Goal: Check status: Check status

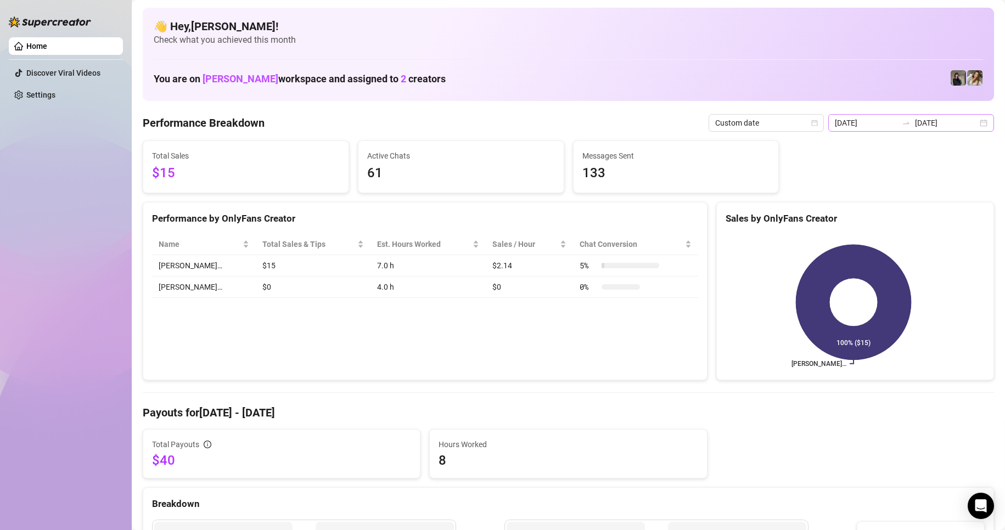
click at [978, 121] on div "[DATE] [DATE]" at bounding box center [911, 123] width 166 height 18
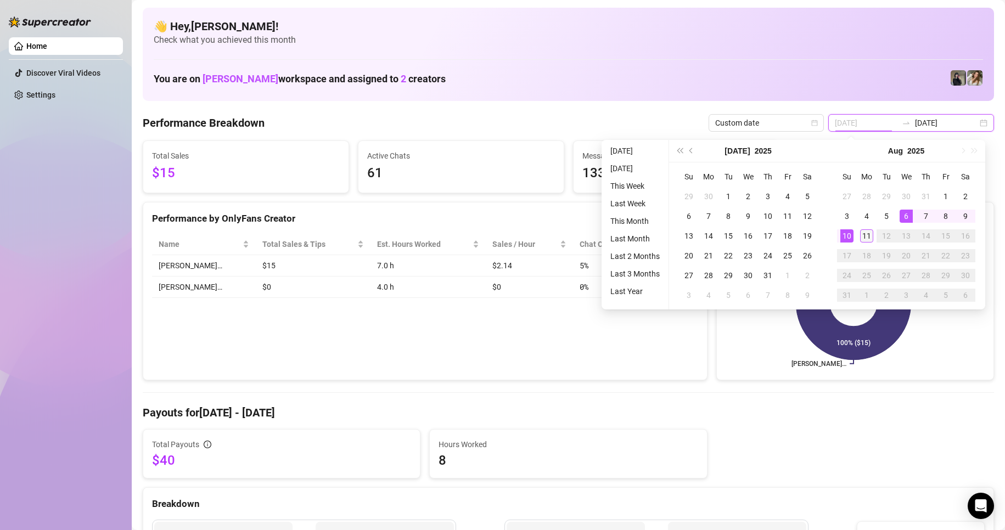
type input "[DATE]"
click at [868, 230] on div "11" at bounding box center [866, 235] width 13 height 13
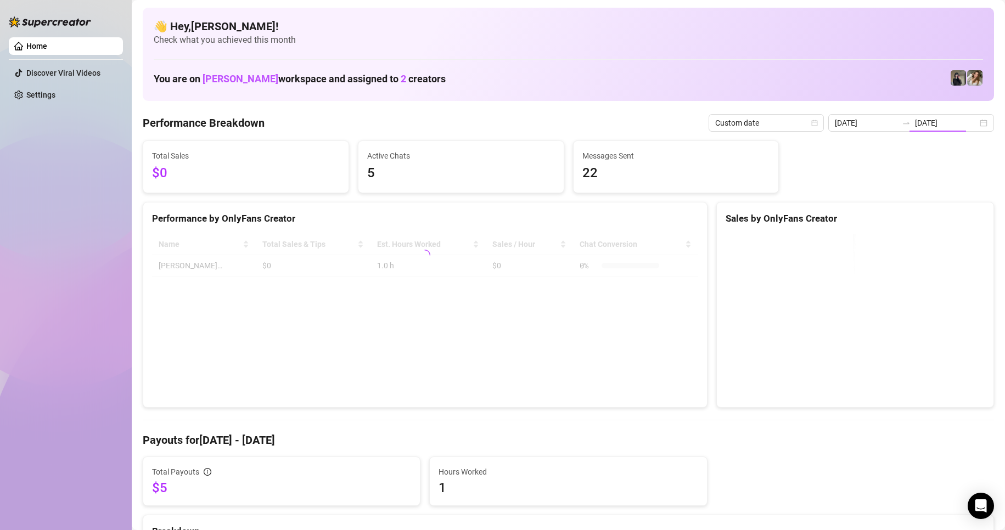
type input "[DATE]"
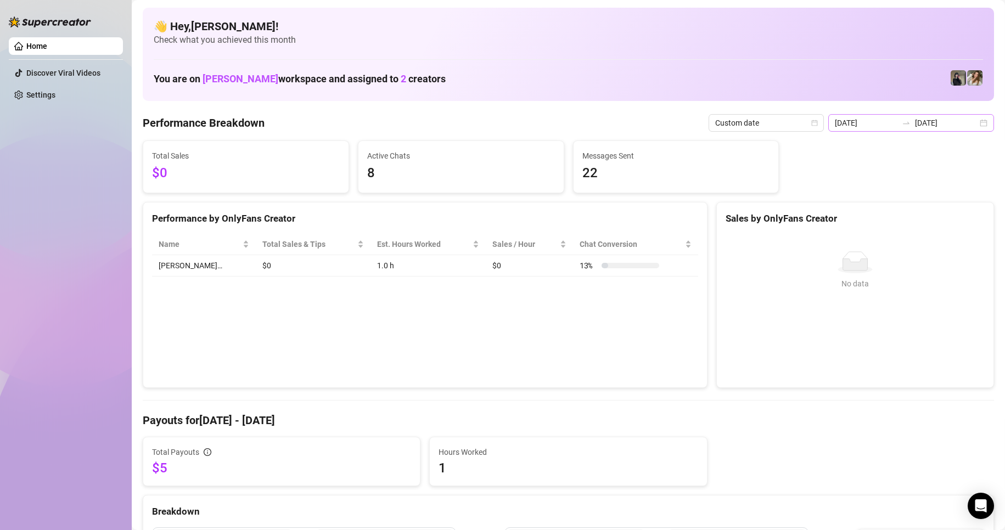
click at [974, 122] on div "[DATE] [DATE]" at bounding box center [911, 123] width 166 height 18
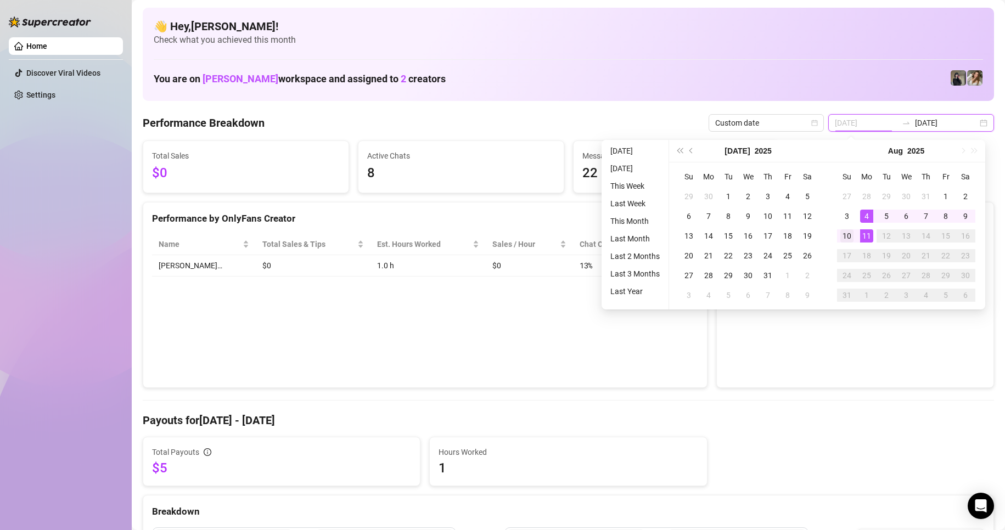
type input "[DATE]"
click at [851, 227] on td "10" at bounding box center [847, 236] width 20 height 20
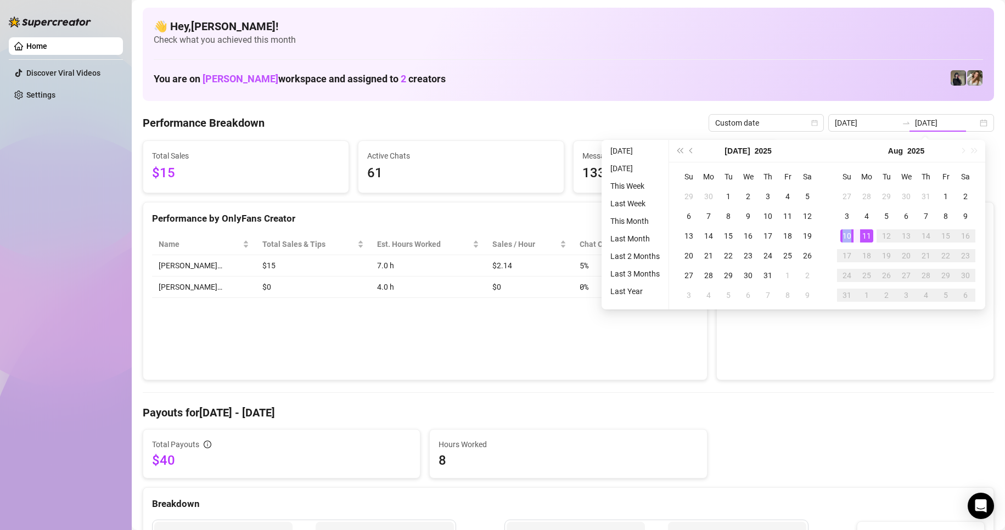
type input "[DATE]"
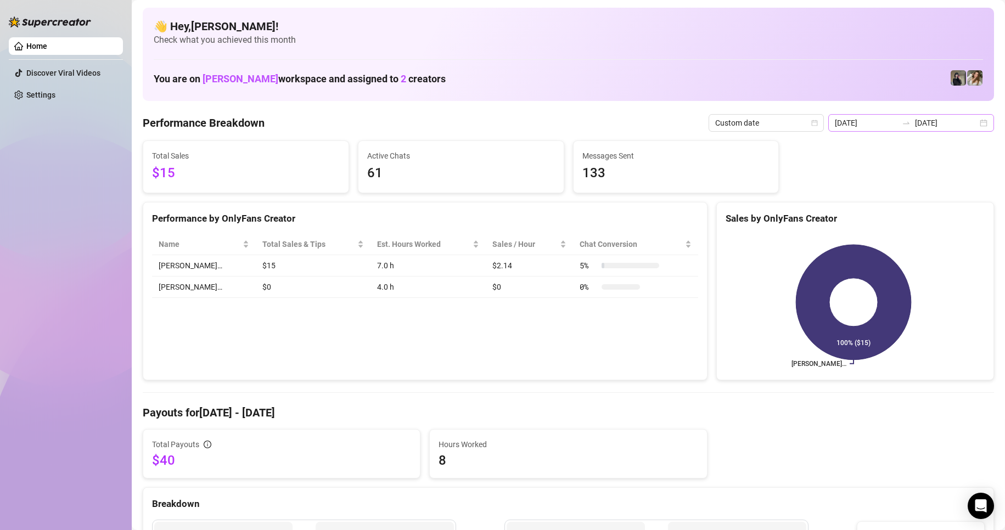
click at [975, 125] on div "[DATE] [DATE]" at bounding box center [911, 123] width 166 height 18
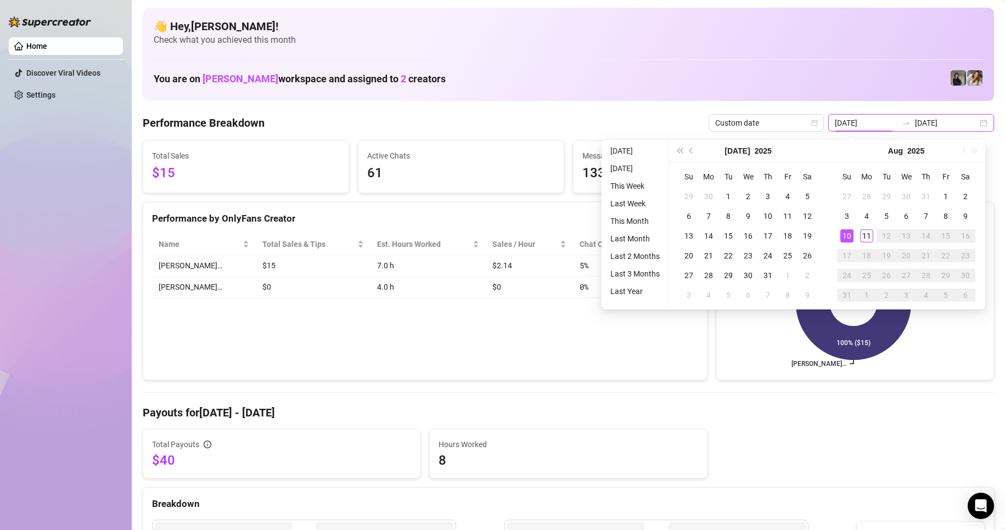
type input "[DATE]"
click at [866, 232] on div "11" at bounding box center [866, 235] width 13 height 13
type input "[DATE]"
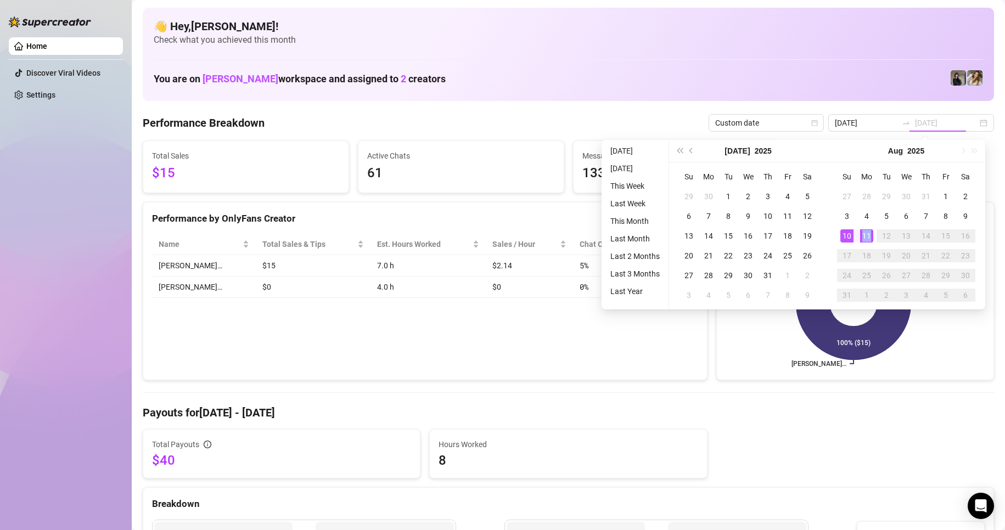
type input "[DATE]"
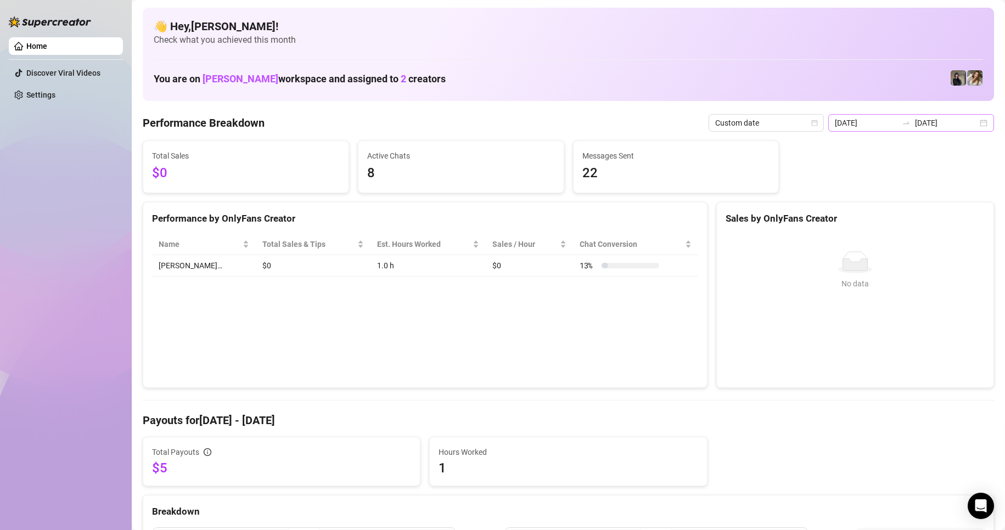
click at [977, 118] on div "[DATE] [DATE]" at bounding box center [911, 123] width 166 height 18
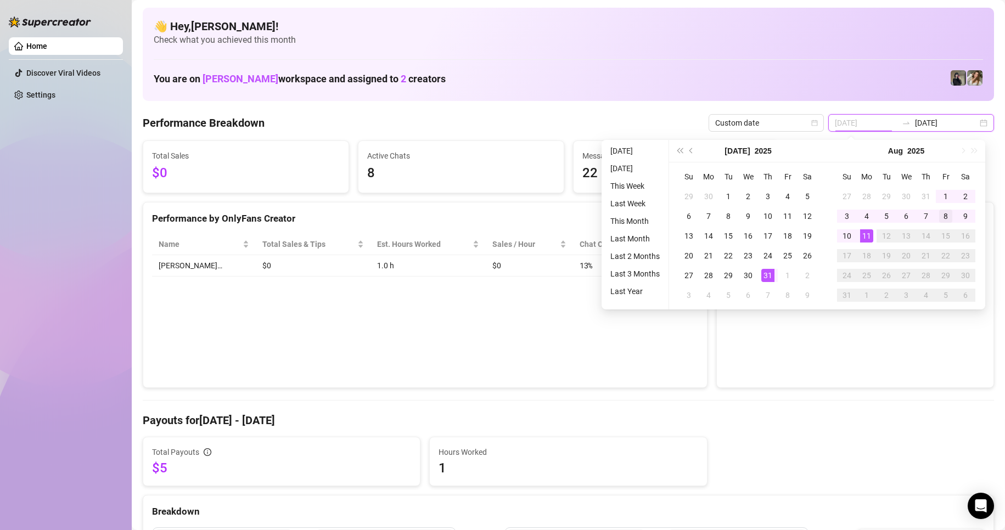
type input "[DATE]"
click at [943, 213] on div "8" at bounding box center [945, 216] width 13 height 13
type input "[DATE]"
click at [961, 216] on div "9" at bounding box center [965, 216] width 13 height 13
click at [961, 216] on div "Sales by OnlyFans Creator" at bounding box center [854, 218] width 259 height 15
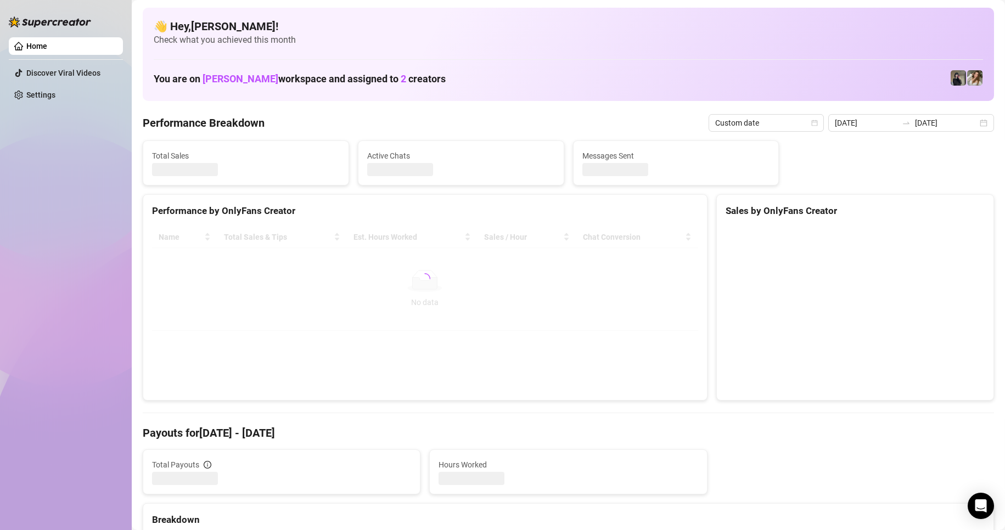
type input "[DATE]"
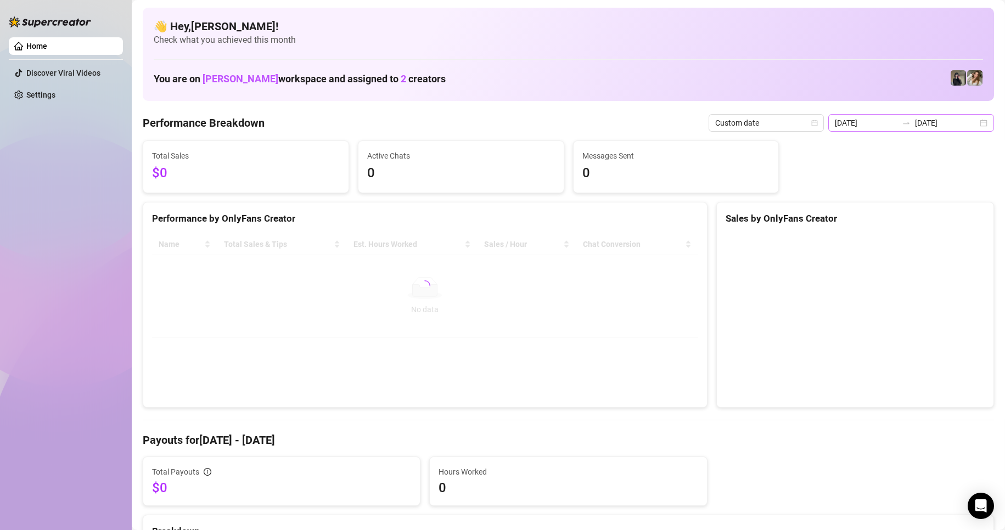
click at [973, 121] on div "[DATE] [DATE]" at bounding box center [911, 123] width 166 height 18
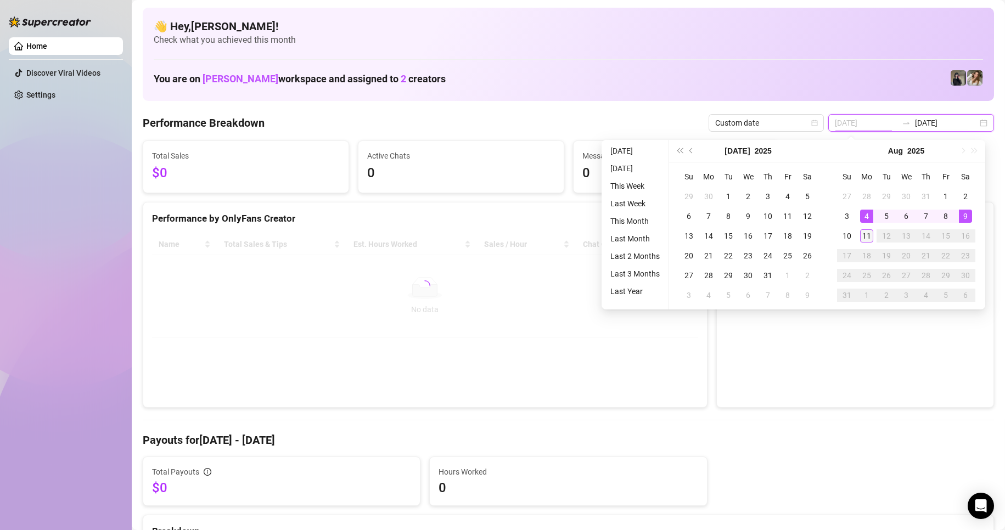
type input "[DATE]"
click at [866, 234] on div "11" at bounding box center [866, 235] width 13 height 13
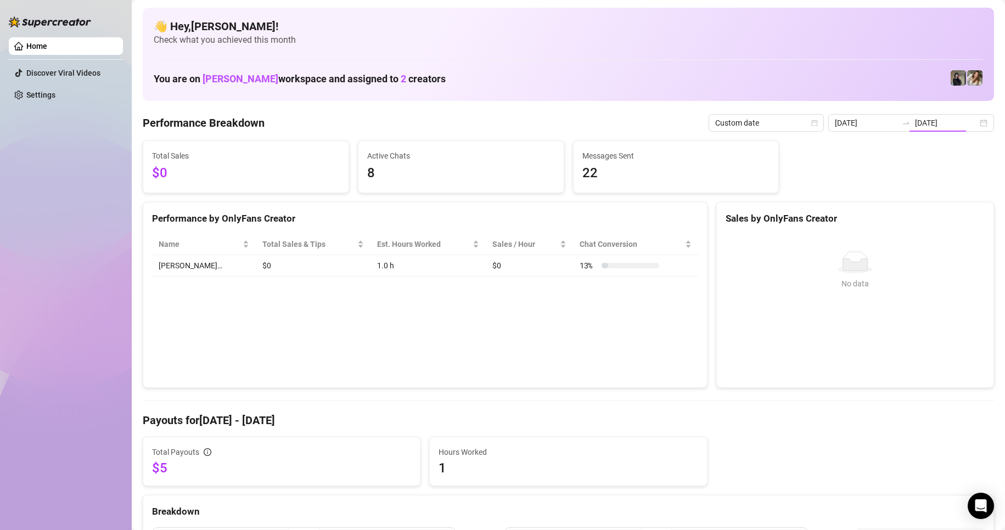
type input "[DATE]"
